Goal: Task Accomplishment & Management: Manage account settings

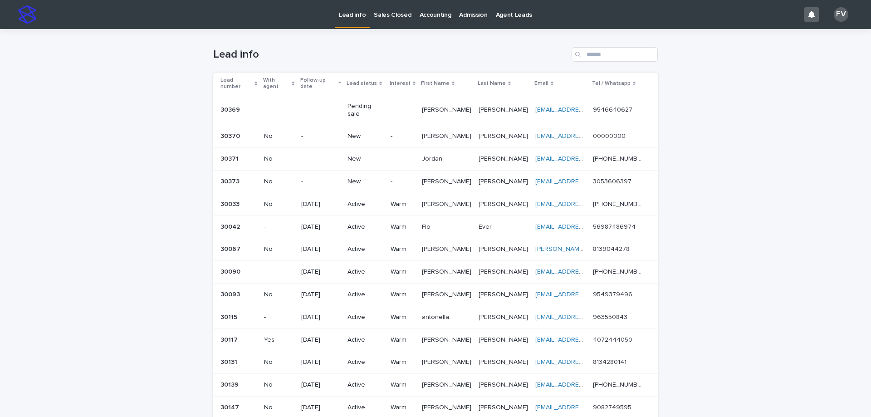
click at [359, 178] on p "New" at bounding box center [364, 182] width 35 height 8
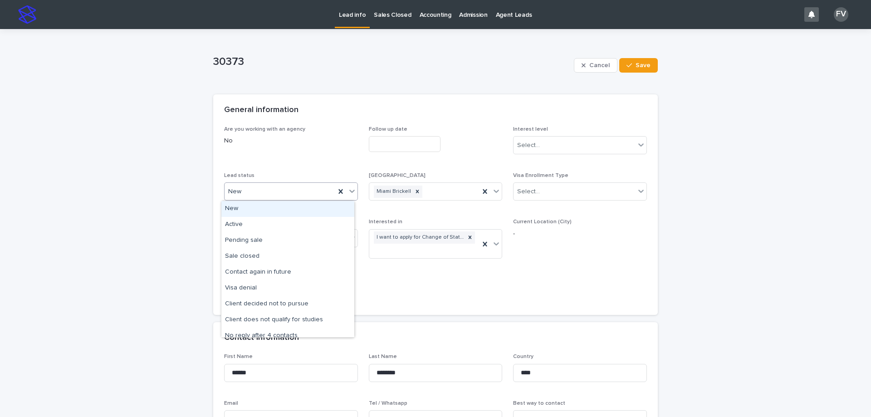
click at [277, 189] on div "New" at bounding box center [279, 191] width 111 height 15
click at [277, 225] on div "Active" at bounding box center [287, 225] width 133 height 16
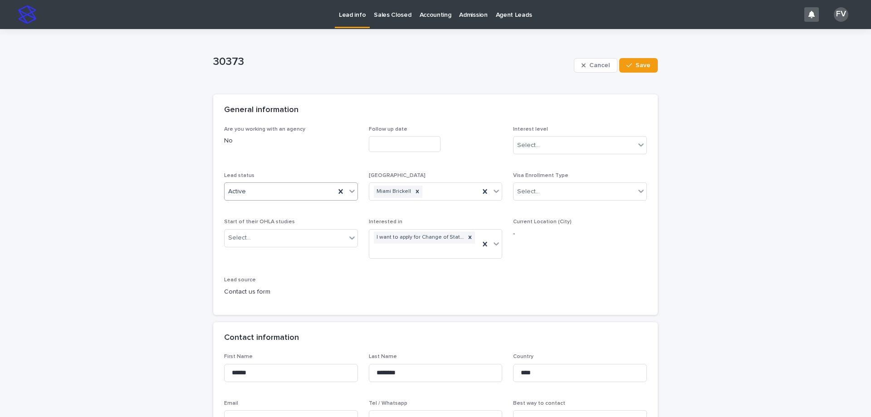
click at [411, 144] on input "text" at bounding box center [405, 144] width 72 height 16
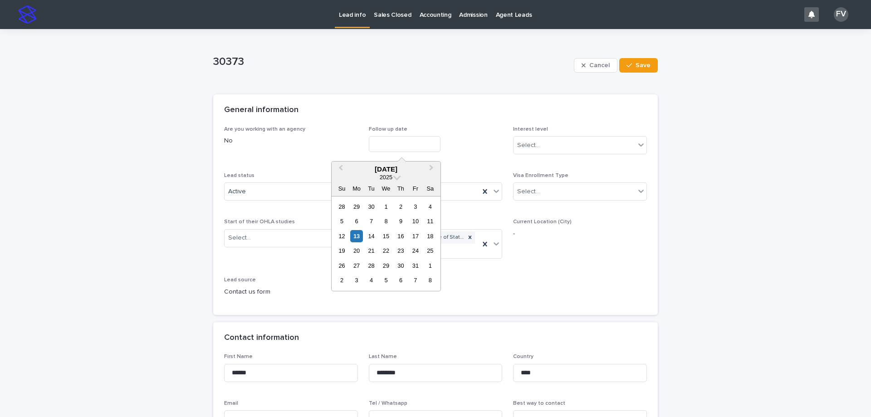
drag, startPoint x: 355, startPoint y: 253, endPoint x: 364, endPoint y: 250, distance: 9.3
click at [355, 253] on div "20" at bounding box center [356, 250] width 12 height 12
type input "**********"
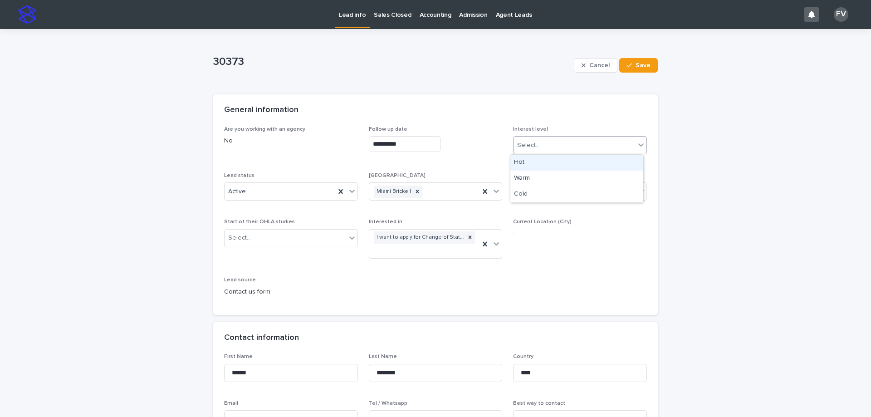
click at [532, 147] on div "Select..." at bounding box center [528, 146] width 23 height 10
click at [534, 177] on div "Warm" at bounding box center [576, 178] width 133 height 16
click at [633, 69] on button "Save" at bounding box center [638, 65] width 39 height 15
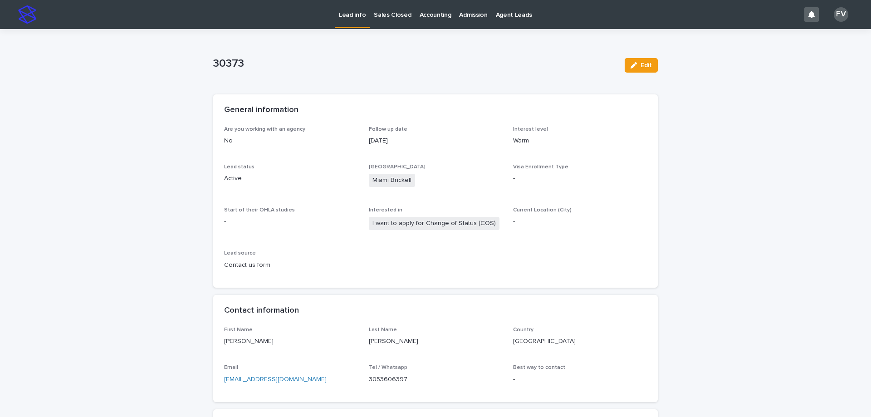
click at [355, 19] on link "Lead info" at bounding box center [352, 13] width 35 height 27
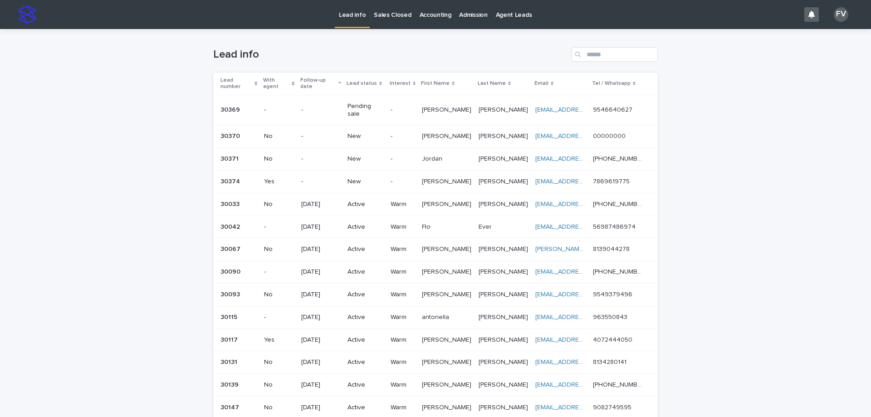
click at [324, 155] on p "-" at bounding box center [320, 159] width 39 height 8
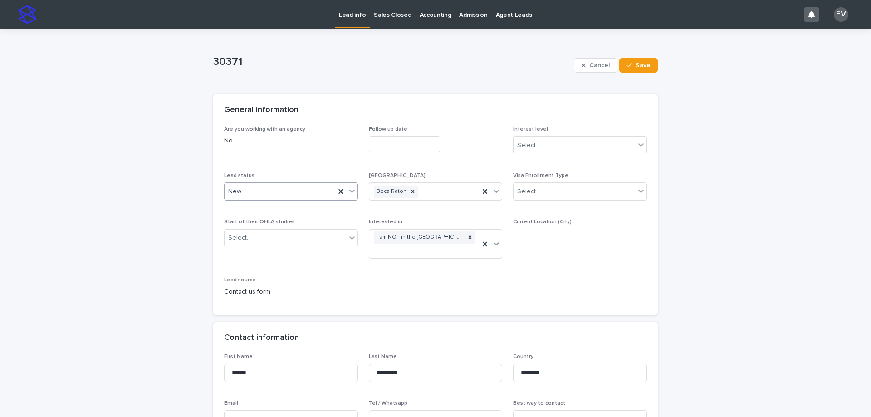
click at [268, 195] on div "New" at bounding box center [279, 191] width 111 height 15
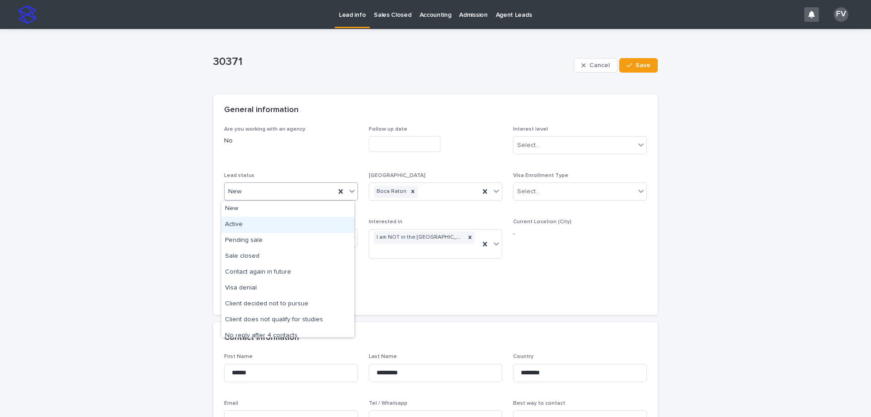
click at [272, 221] on div "Active" at bounding box center [287, 225] width 133 height 16
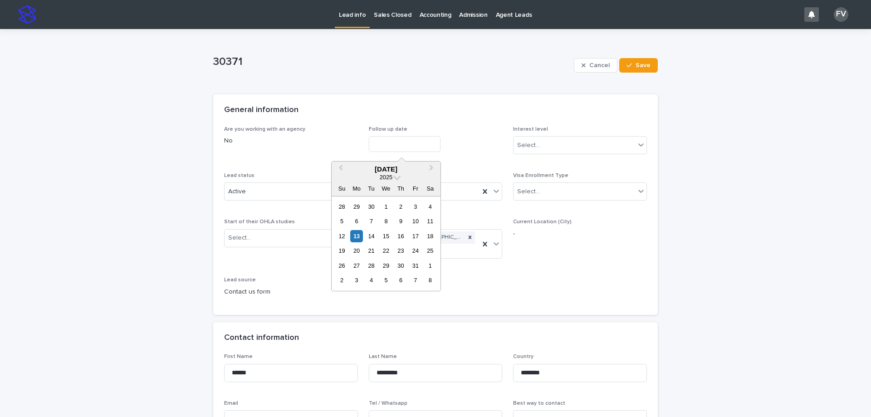
click at [401, 142] on input "text" at bounding box center [405, 144] width 72 height 16
click at [354, 253] on div "20" at bounding box center [356, 250] width 12 height 12
type input "**********"
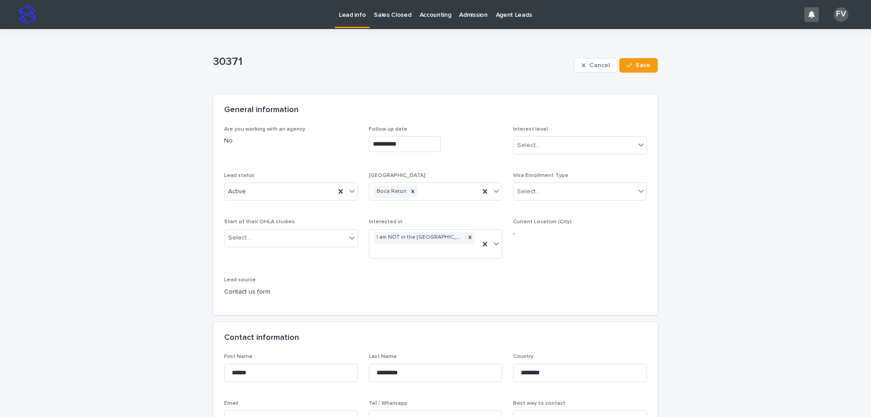
click at [523, 157] on div "Interest level Select..." at bounding box center [580, 143] width 134 height 35
click at [524, 152] on div "Select..." at bounding box center [574, 145] width 122 height 15
click at [525, 175] on div "Warm" at bounding box center [576, 178] width 133 height 16
click at [635, 65] on span "Save" at bounding box center [642, 65] width 15 height 6
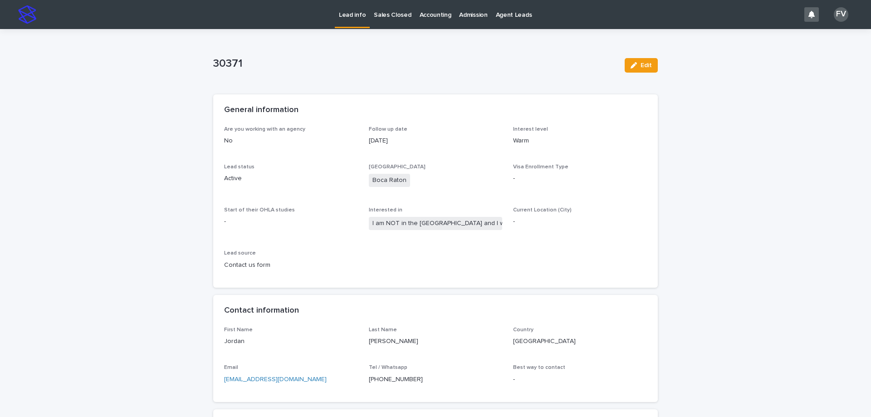
click at [359, 16] on p "Lead info" at bounding box center [352, 9] width 27 height 19
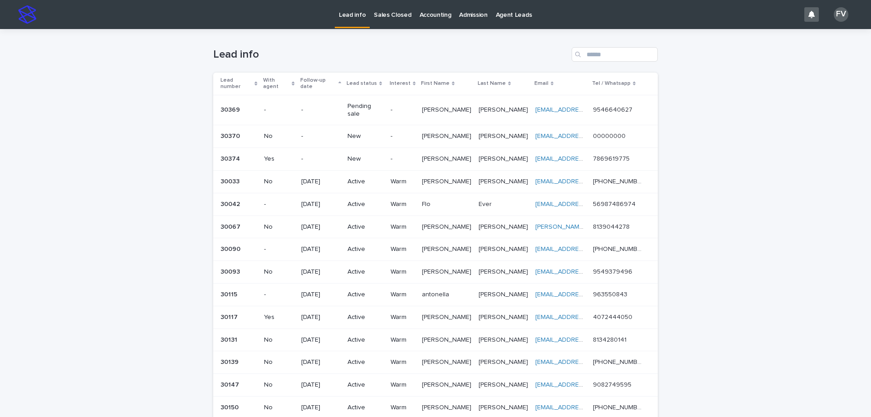
click at [354, 129] on div "New" at bounding box center [364, 136] width 35 height 15
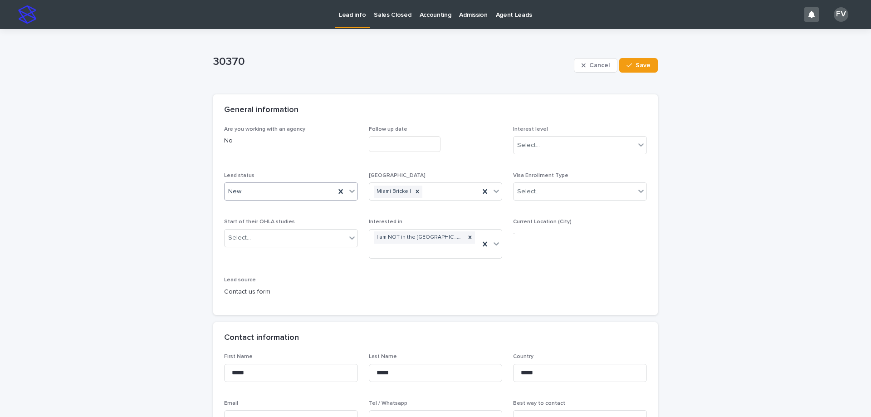
click at [260, 184] on div "New" at bounding box center [279, 191] width 111 height 15
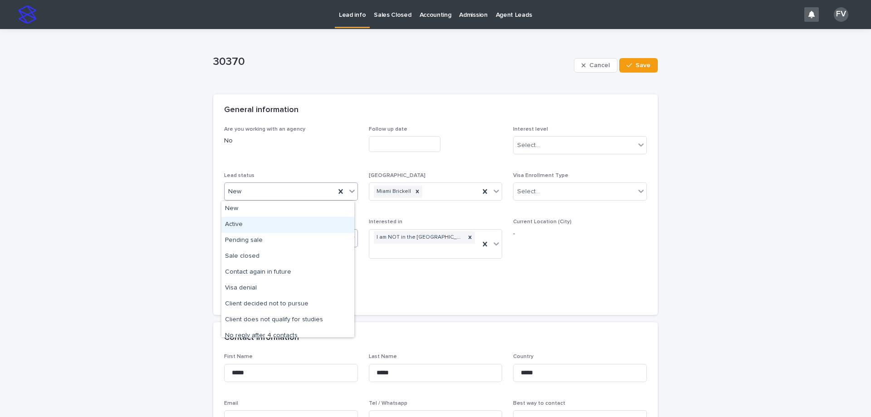
drag, startPoint x: 268, startPoint y: 232, endPoint x: 273, endPoint y: 229, distance: 5.7
click at [268, 232] on div "Active" at bounding box center [287, 225] width 133 height 16
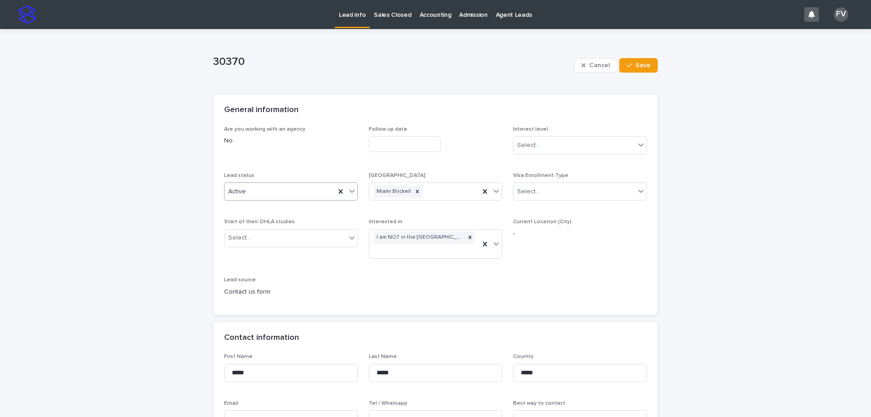
click at [384, 143] on input "text" at bounding box center [405, 144] width 72 height 16
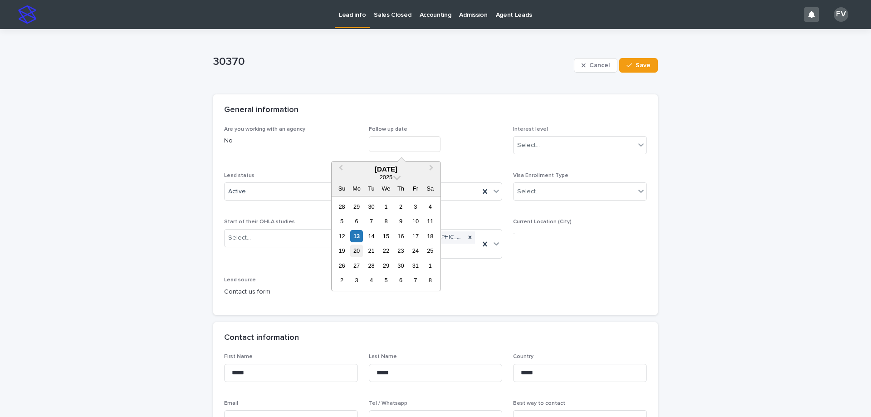
click at [353, 250] on div "20" at bounding box center [356, 250] width 12 height 12
type input "**********"
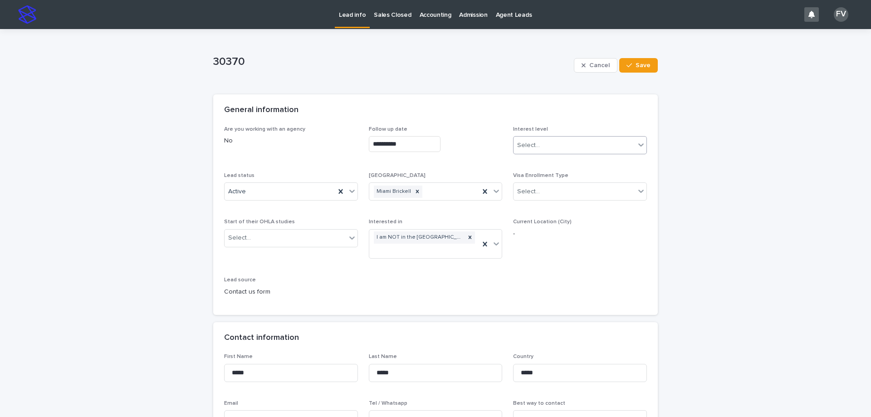
click at [565, 145] on div "Select..." at bounding box center [574, 145] width 122 height 15
click at [543, 183] on div "Warm" at bounding box center [576, 178] width 133 height 16
click at [641, 62] on span "Save" at bounding box center [642, 65] width 15 height 6
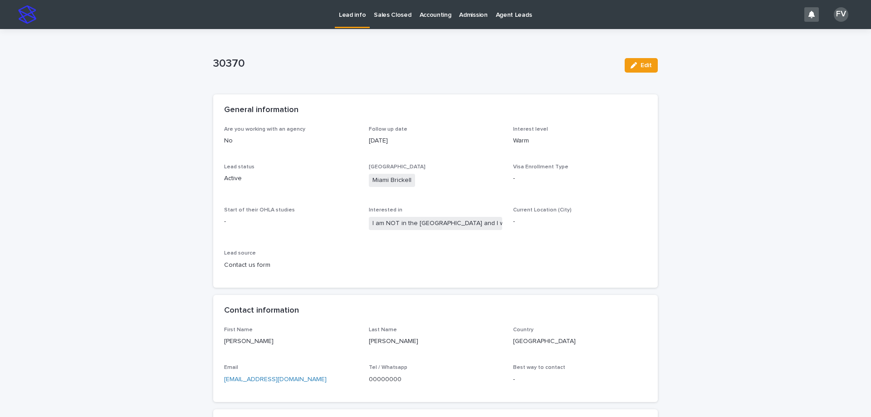
click at [356, 19] on link "Lead info" at bounding box center [352, 13] width 35 height 27
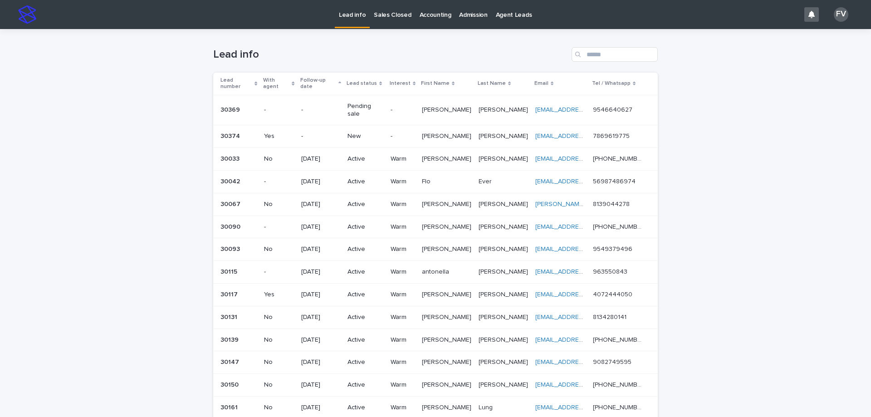
click at [354, 132] on p "New" at bounding box center [364, 136] width 35 height 8
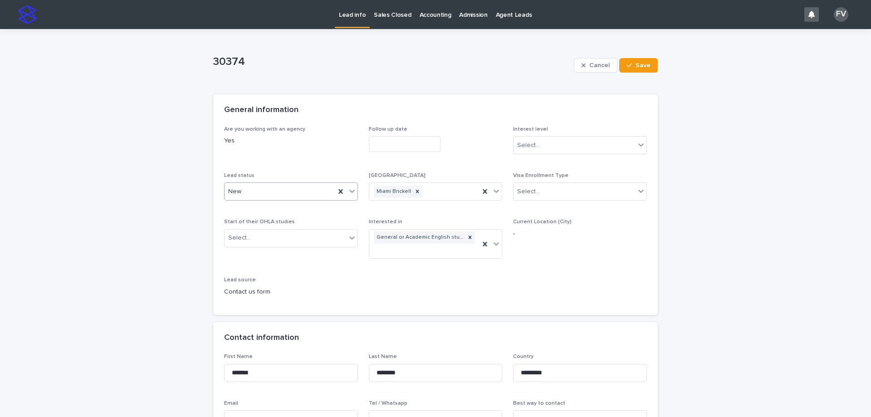
click at [275, 196] on div "New" at bounding box center [279, 191] width 111 height 15
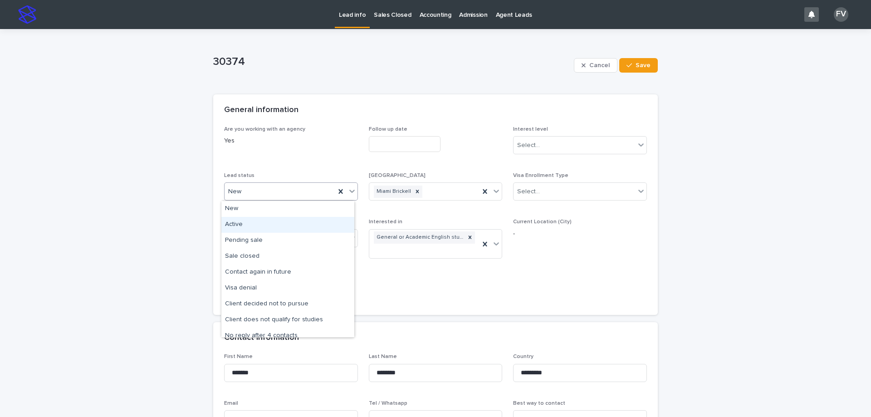
click at [269, 223] on div "Active" at bounding box center [287, 225] width 133 height 16
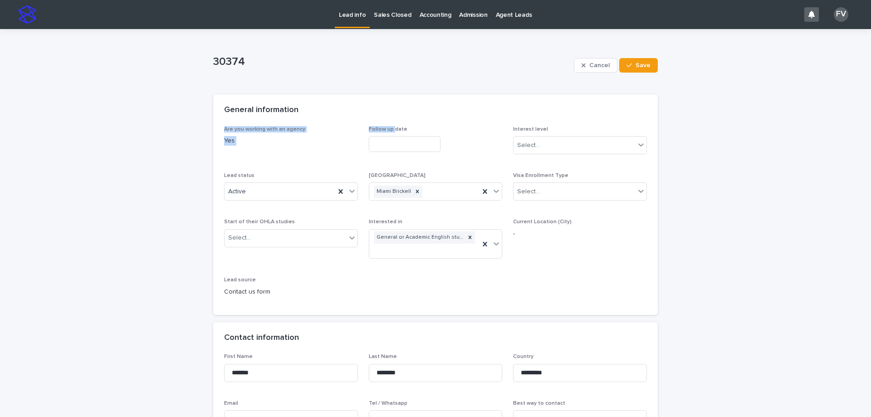
click at [391, 126] on section "General information Are you working with an agency Yes Follow up date Interest …" at bounding box center [435, 204] width 444 height 220
click at [392, 149] on input "text" at bounding box center [405, 144] width 72 height 16
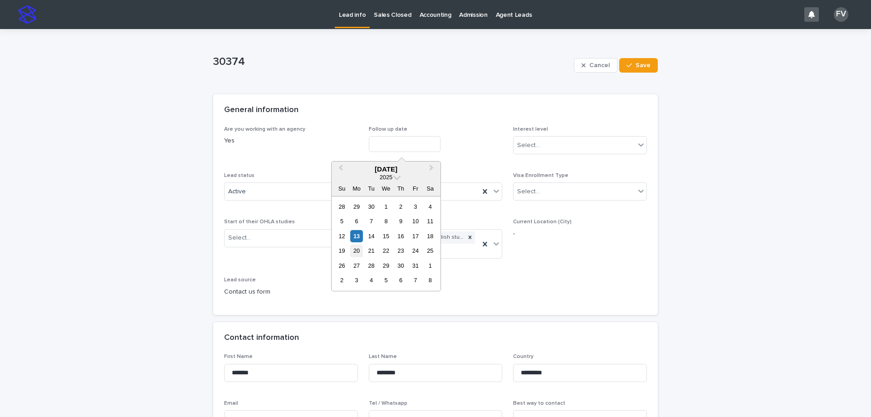
click at [361, 249] on div "20" at bounding box center [356, 250] width 12 height 12
type input "**********"
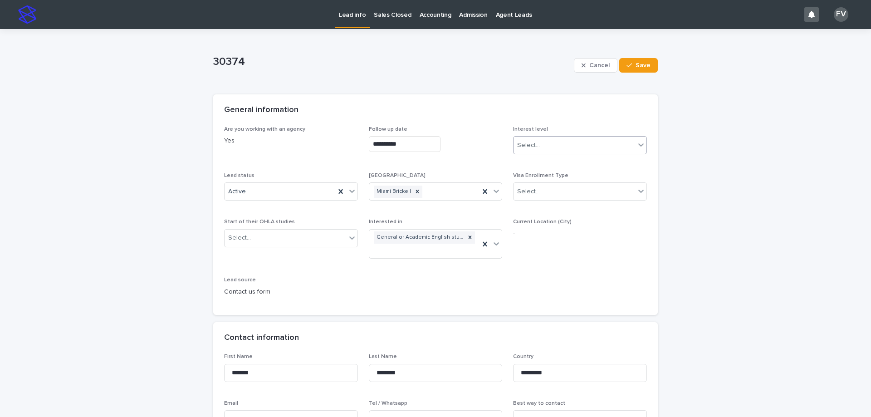
click at [533, 146] on div "Select..." at bounding box center [528, 146] width 23 height 10
click at [537, 179] on div "Warm" at bounding box center [576, 178] width 133 height 16
click at [639, 64] on span "Save" at bounding box center [642, 65] width 15 height 6
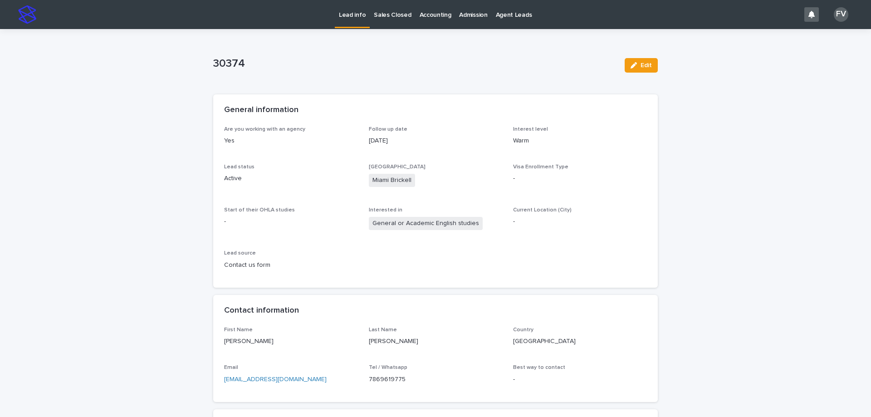
click at [357, 19] on link "Lead info" at bounding box center [352, 13] width 35 height 27
